Goal: Check status: Check status

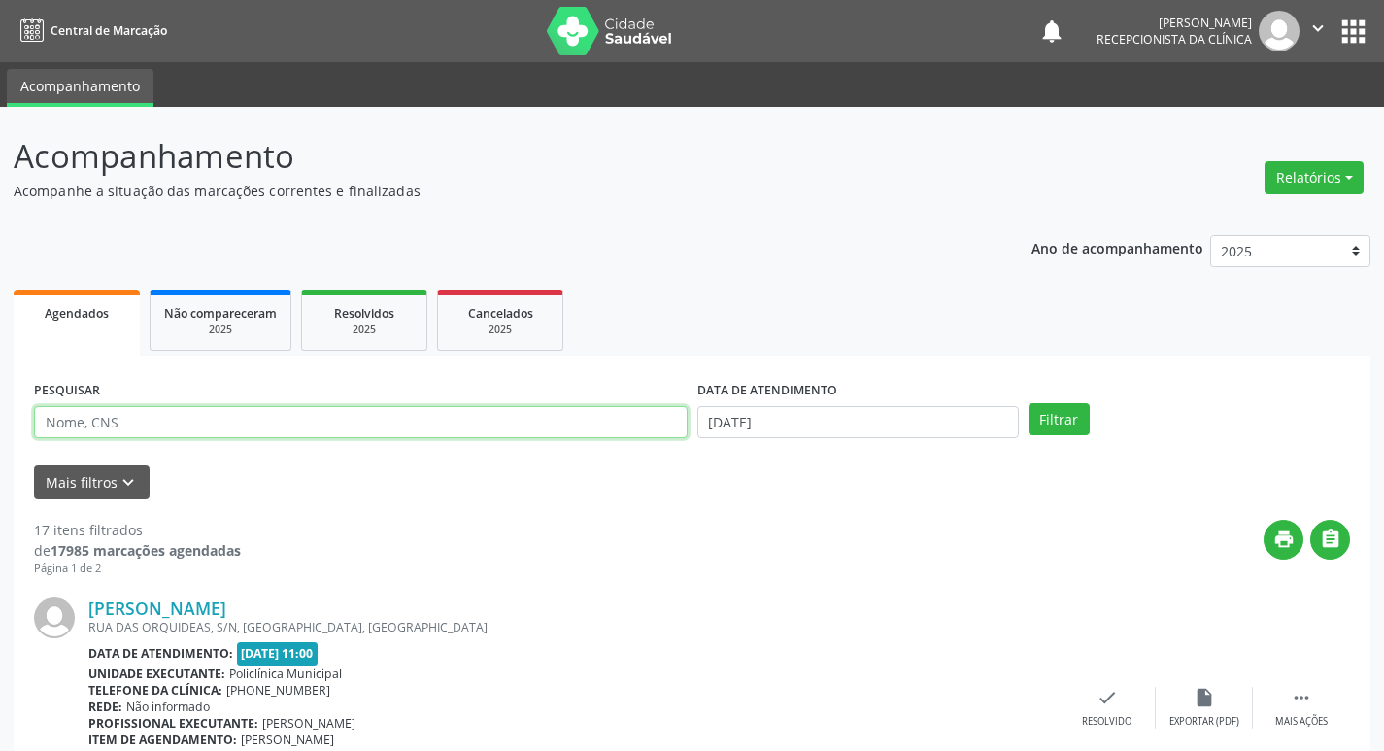
drag, startPoint x: 288, startPoint y: 435, endPoint x: 264, endPoint y: 424, distance: 26.5
click at [266, 425] on input "text" at bounding box center [361, 422] width 654 height 33
type input "[PERSON_NAME]"
click at [1029, 403] on button "Filtrar" at bounding box center [1059, 419] width 61 height 33
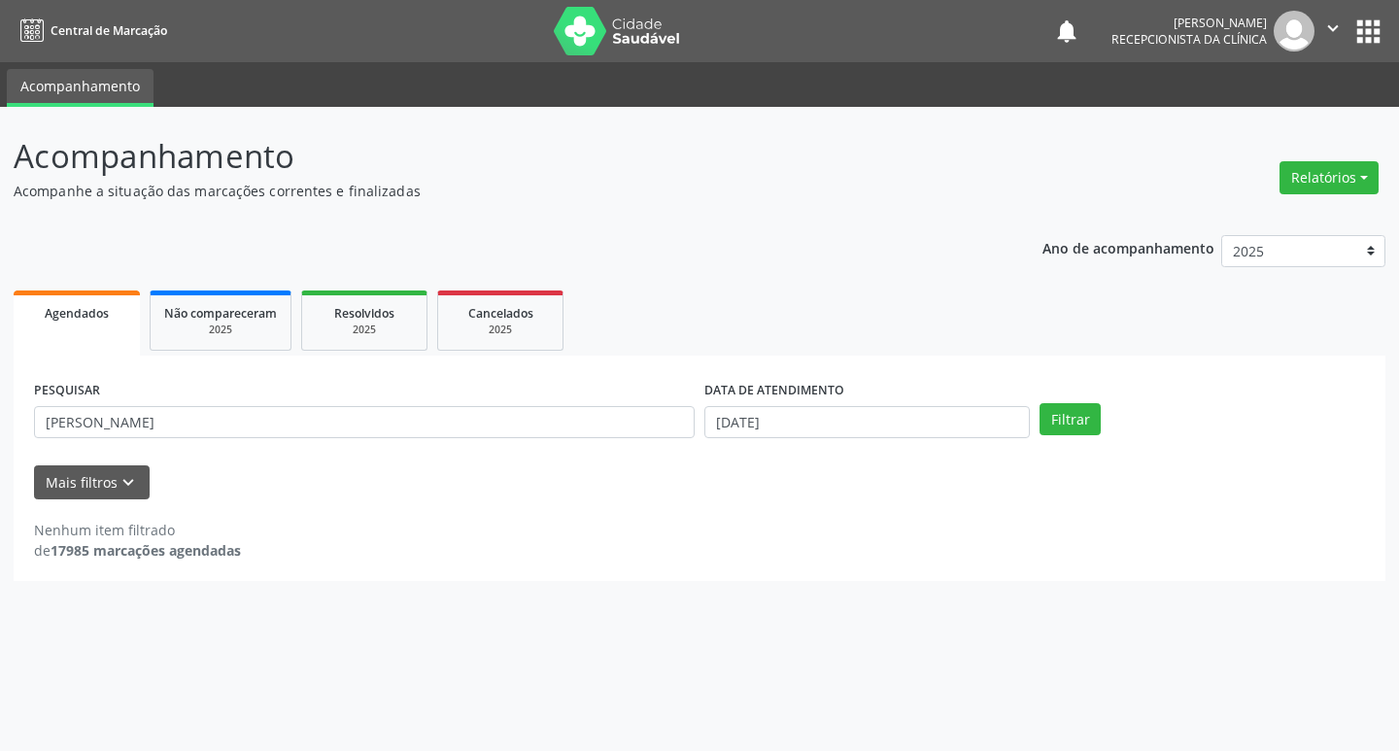
drag, startPoint x: 248, startPoint y: 401, endPoint x: 251, endPoint y: 424, distance: 22.5
click at [247, 406] on div "PESQUISAR maria jose" at bounding box center [364, 414] width 670 height 76
click at [251, 424] on input "maria jose" at bounding box center [364, 422] width 661 height 33
